Goal: Find specific page/section: Find specific page/section

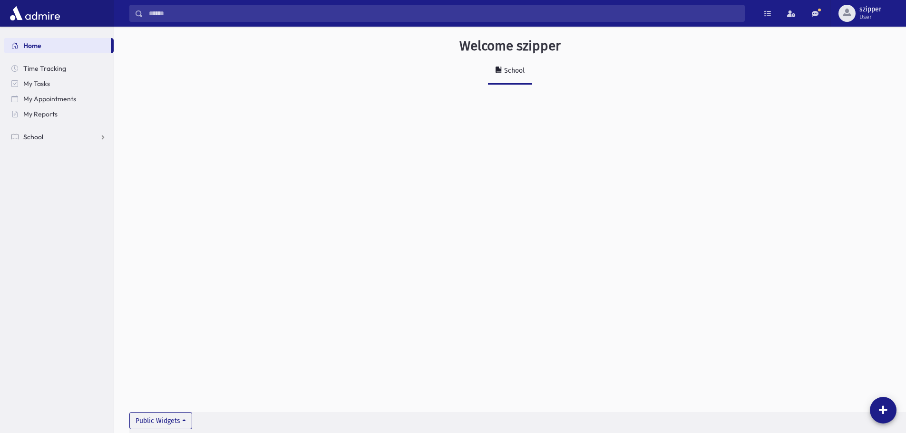
click at [72, 140] on link "School" at bounding box center [59, 136] width 110 height 15
click at [62, 162] on link "Attendance" at bounding box center [59, 167] width 110 height 15
click at [48, 180] on span "Entry" at bounding box center [44, 182] width 16 height 9
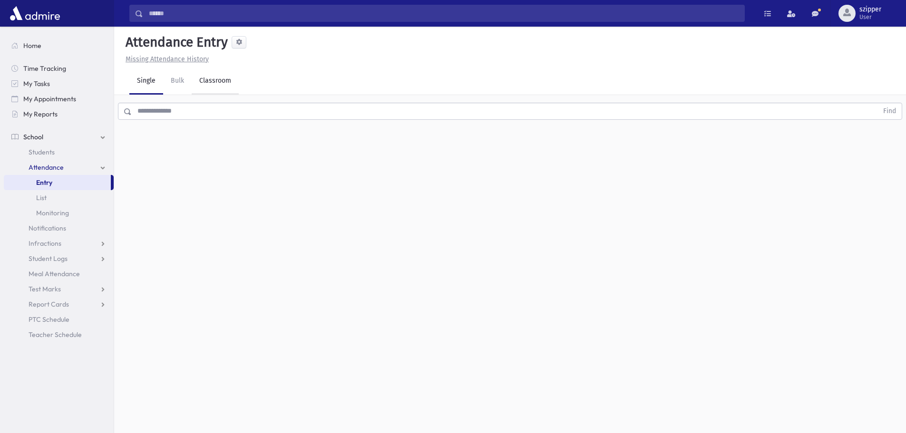
click at [211, 87] on link "Classroom" at bounding box center [215, 81] width 47 height 27
drag, startPoint x: 197, startPoint y: 24, endPoint x: 199, endPoint y: 15, distance: 9.7
click at [197, 24] on div "Search Results Students" at bounding box center [510, 13] width 792 height 27
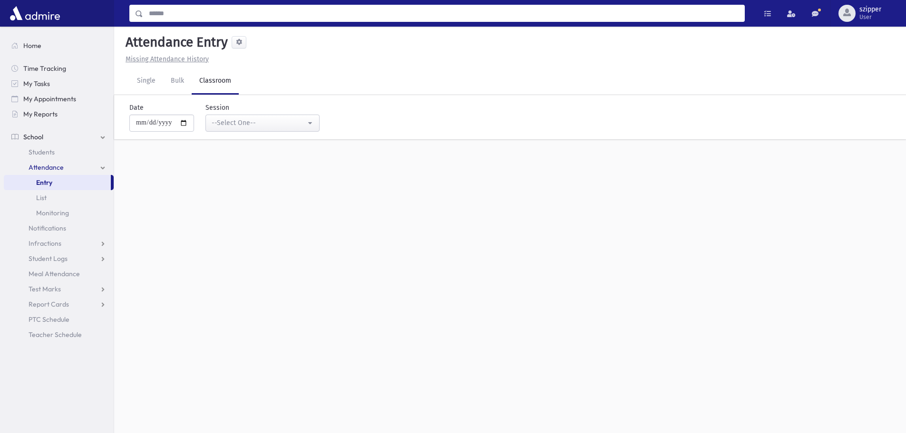
click at [199, 15] on input "Search" at bounding box center [443, 13] width 601 height 17
type input "****"
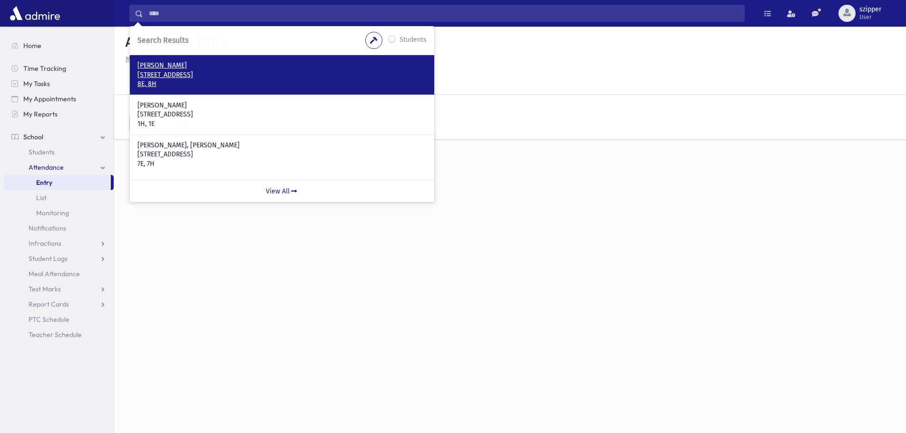
click at [174, 78] on p "10 Emerald Dr. Pomona, NY 10970" at bounding box center [281, 75] width 289 height 10
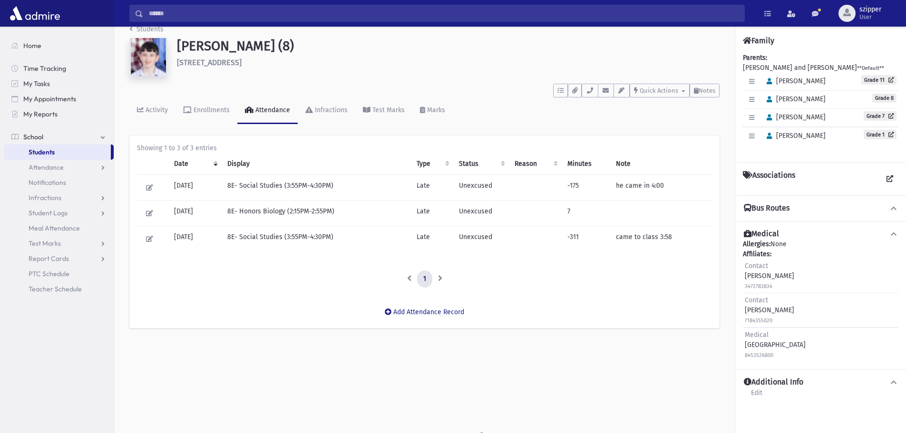
scroll to position [21, 0]
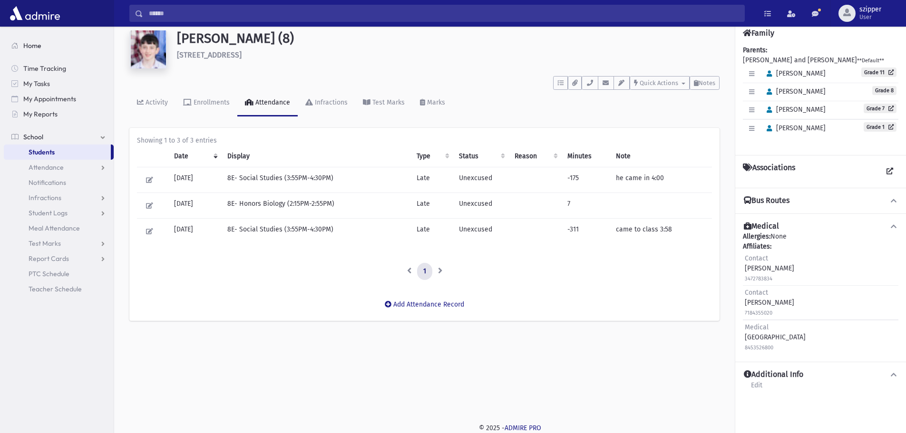
click at [64, 44] on link "Home" at bounding box center [59, 45] width 110 height 15
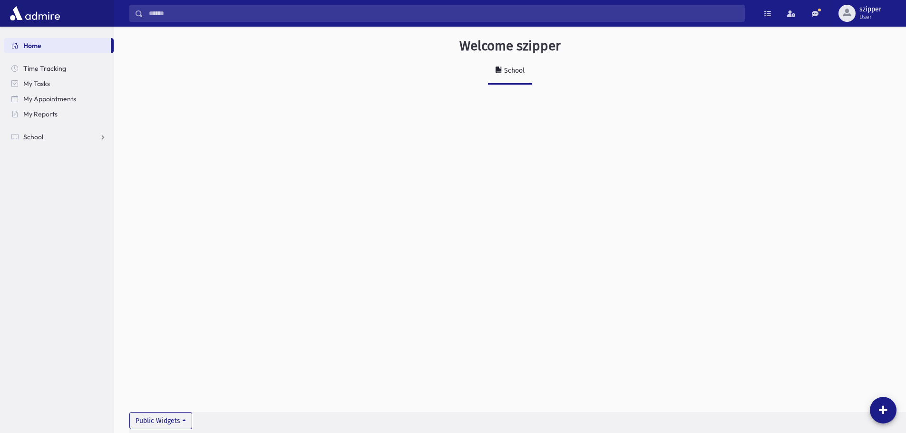
click at [229, 23] on div "Search Results Students" at bounding box center [510, 13] width 792 height 27
click at [229, 20] on input "Search" at bounding box center [443, 13] width 601 height 17
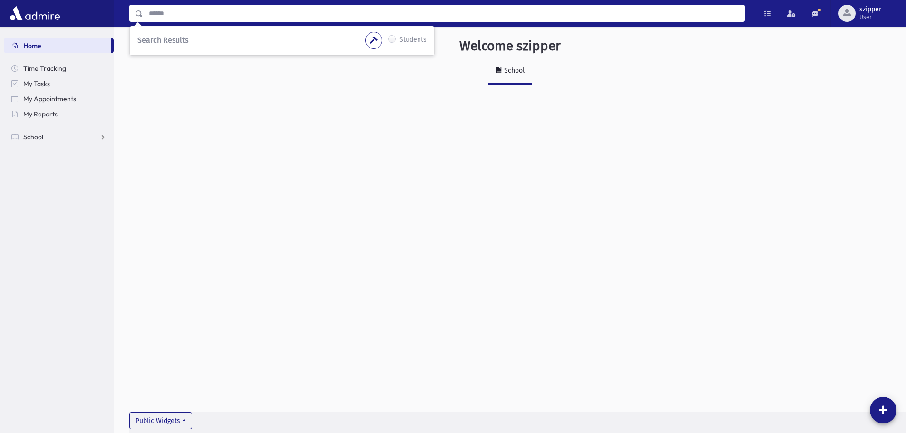
click at [245, 95] on div "Welcome szipper School Public Attendance Info - Today! 0 Attendance * Full Page…" at bounding box center [510, 69] width 792 height 85
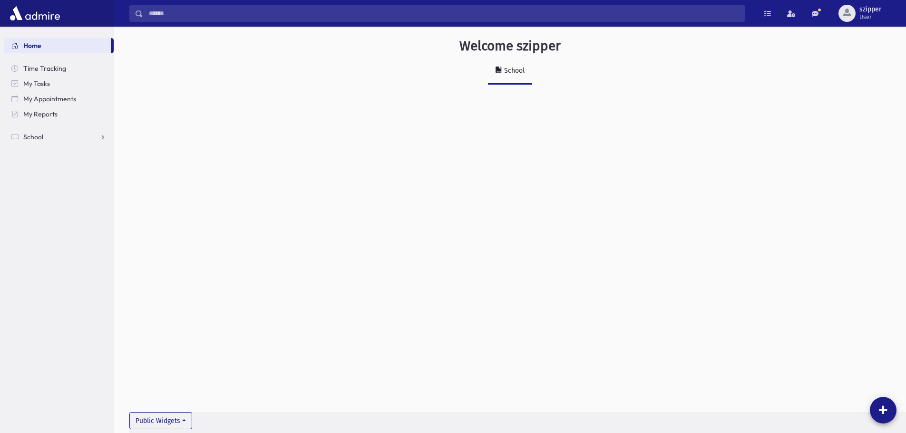
click at [200, 7] on input "Search" at bounding box center [443, 13] width 601 height 17
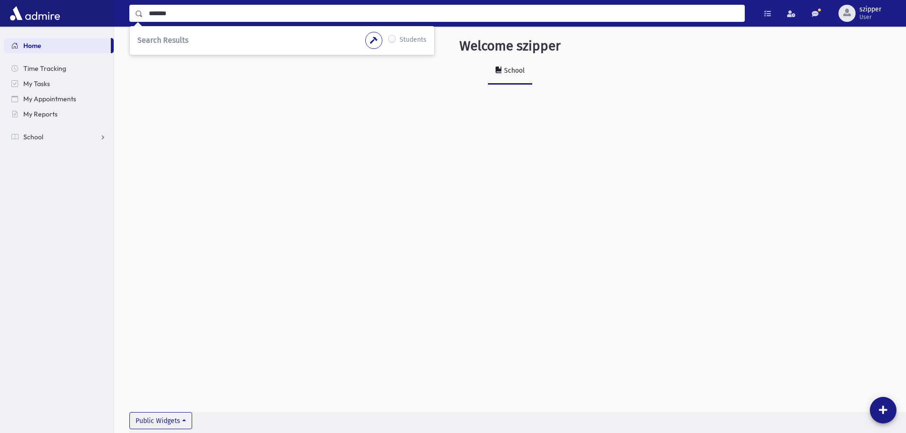
type input "*******"
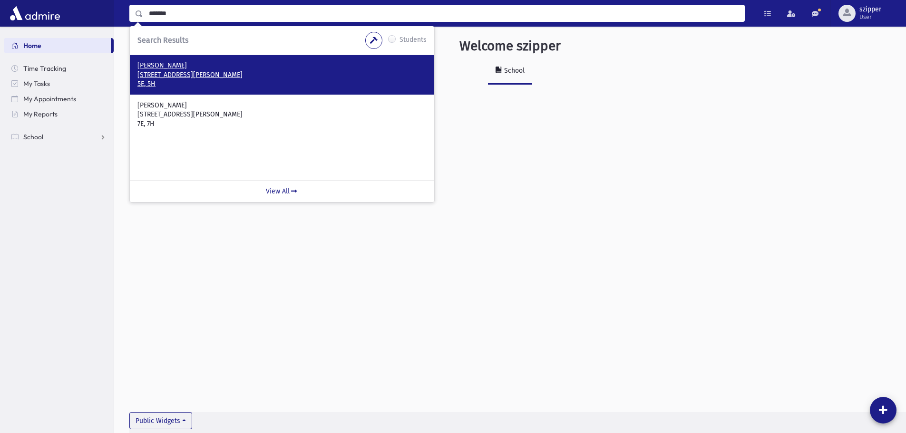
click at [167, 79] on p "[STREET_ADDRESS][PERSON_NAME]" at bounding box center [281, 75] width 289 height 10
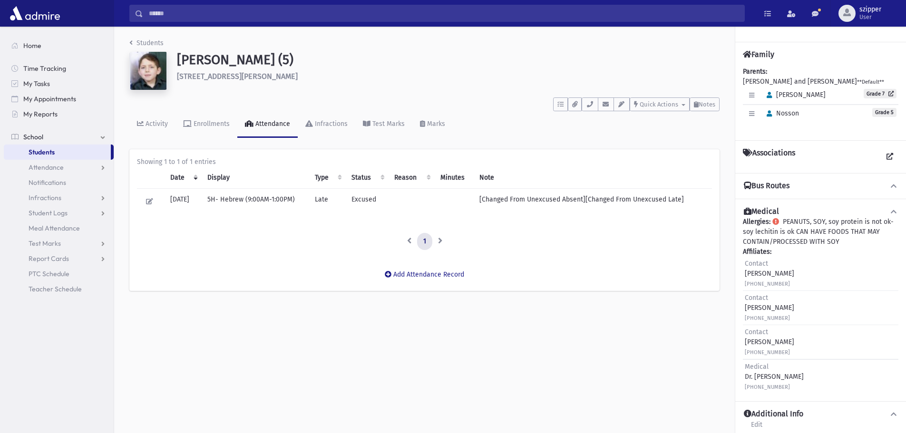
click at [195, 14] on input "Search" at bounding box center [443, 13] width 601 height 17
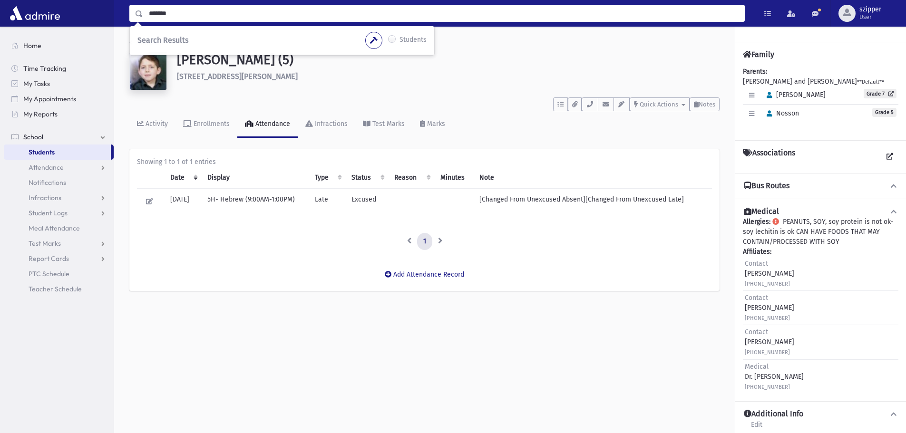
type input "*******"
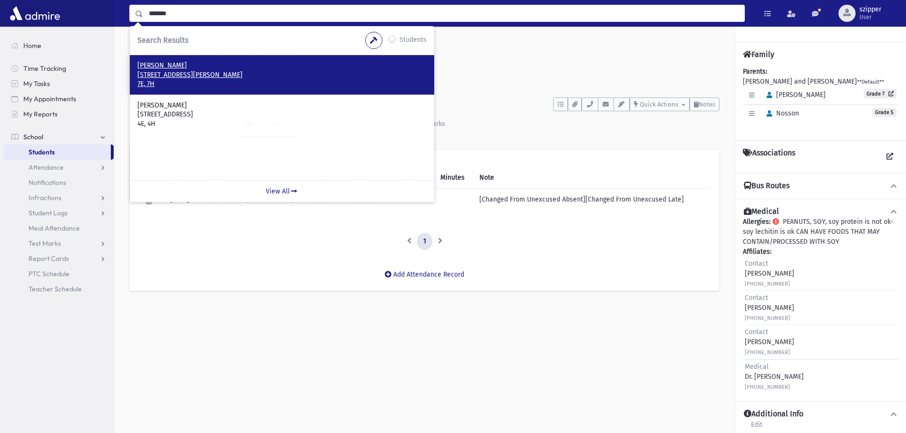
click at [207, 63] on p "Shulman, Yisroel" at bounding box center [281, 66] width 289 height 10
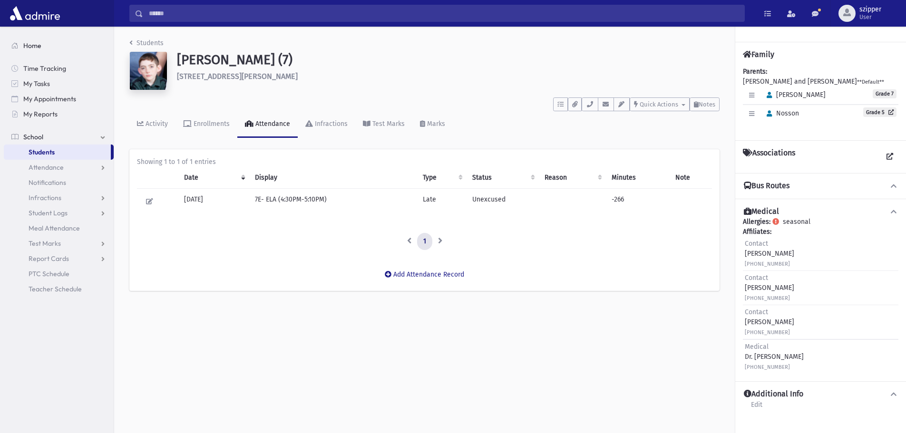
click at [17, 47] on span at bounding box center [14, 45] width 7 height 9
